Goal: Task Accomplishment & Management: Use online tool/utility

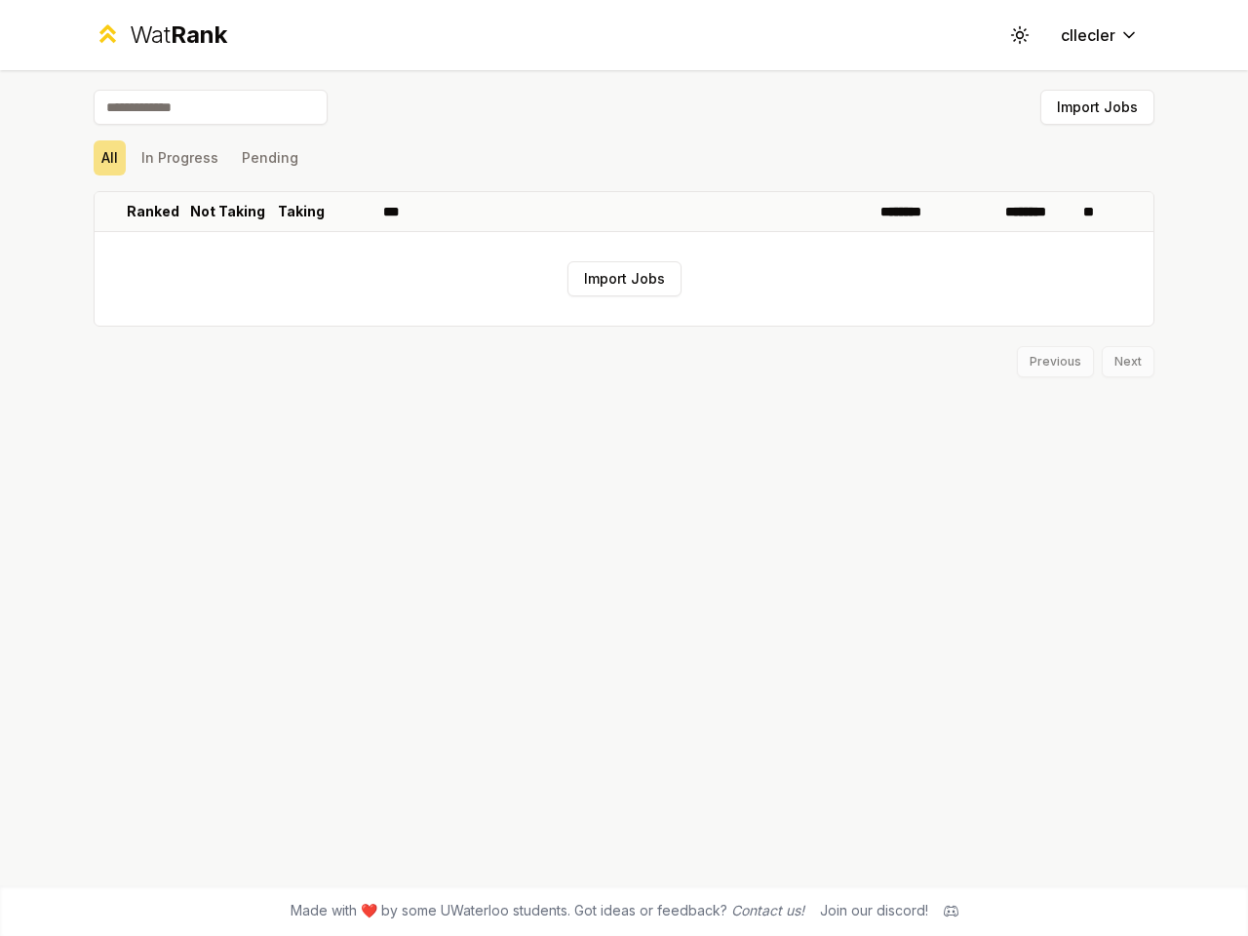
click at [1020, 35] on icon at bounding box center [1019, 34] width 19 height 19
click at [1097, 107] on button "Import Jobs" at bounding box center [1098, 107] width 114 height 35
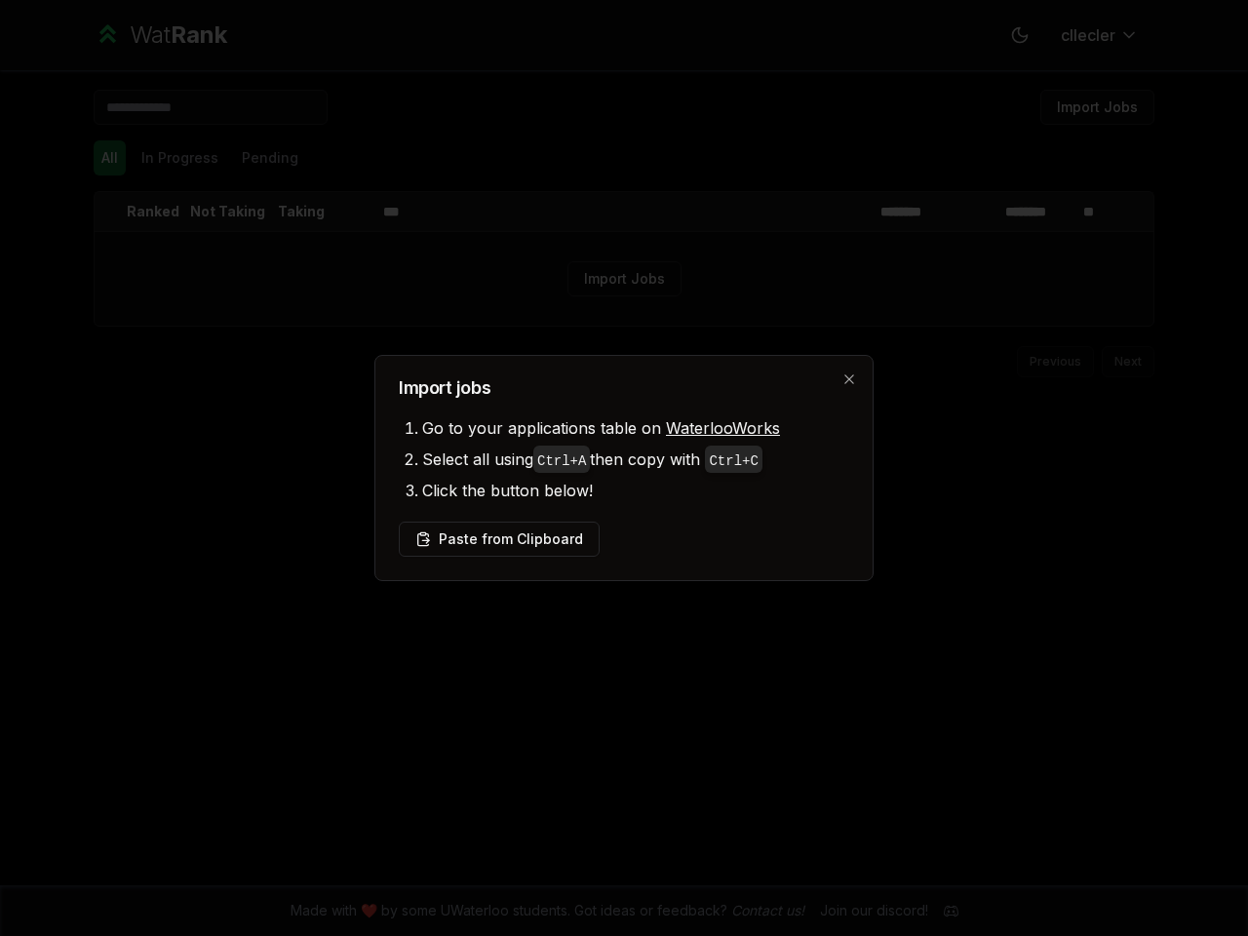
click at [179, 158] on div at bounding box center [624, 468] width 1248 height 936
click at [269, 158] on div at bounding box center [624, 468] width 1248 height 936
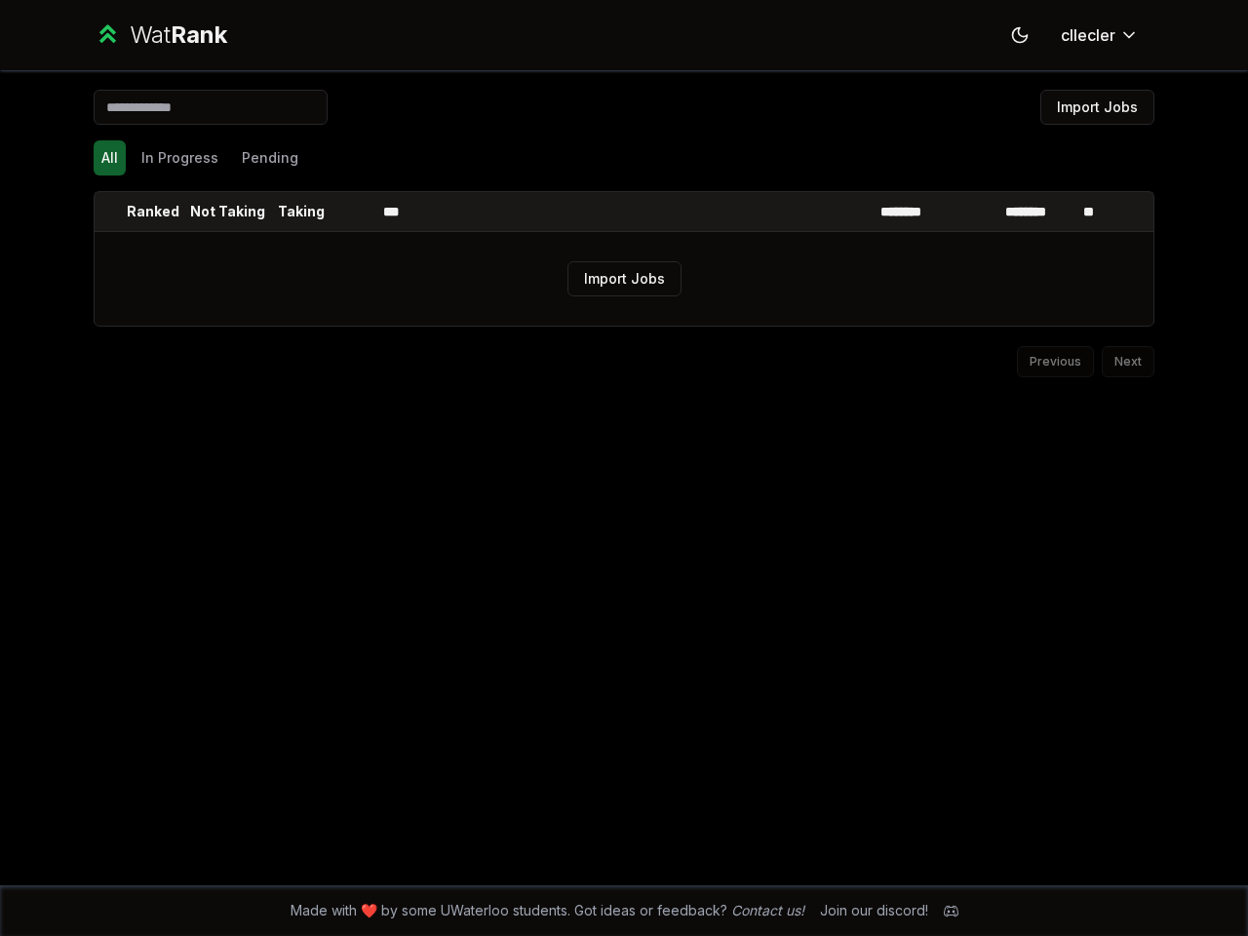
click at [110, 212] on th at bounding box center [110, 211] width 31 height 39
click at [153, 212] on p "Ranked" at bounding box center [153, 212] width 53 height 20
click at [227, 212] on p "Not Taking" at bounding box center [227, 212] width 75 height 20
click at [301, 212] on p "Taking" at bounding box center [301, 212] width 47 height 20
click at [352, 212] on th at bounding box center [352, 211] width 47 height 39
